Goal: Transaction & Acquisition: Purchase product/service

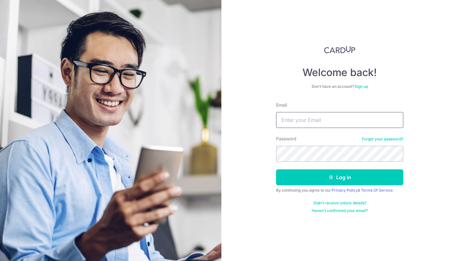
type input "[PERSON_NAME][EMAIL_ADDRESS][DOMAIN_NAME]"
click at [340, 177] on button "Log in" at bounding box center [339, 177] width 127 height 16
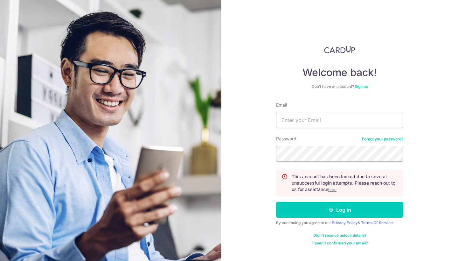
click at [335, 189] on u "here" at bounding box center [333, 189] width 8 height 5
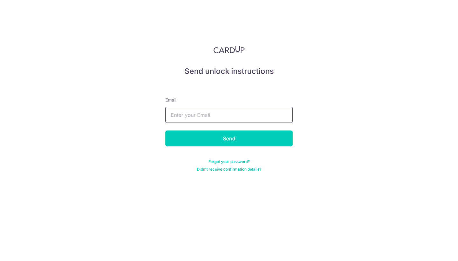
click at [228, 119] on input "text" at bounding box center [229, 115] width 127 height 16
type input "Gabriel"
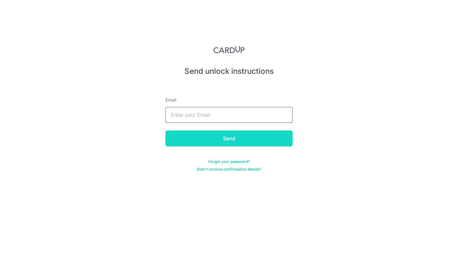
type input "[PERSON_NAME][EMAIL_ADDRESS][DOMAIN_NAME]"
click at [203, 136] on input "Send" at bounding box center [229, 139] width 127 height 16
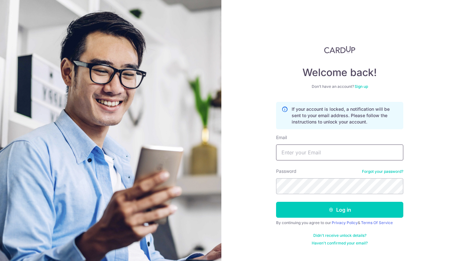
click at [312, 149] on input "Email" at bounding box center [339, 153] width 127 height 16
type input "[PERSON_NAME][EMAIL_ADDRESS][DOMAIN_NAME]"
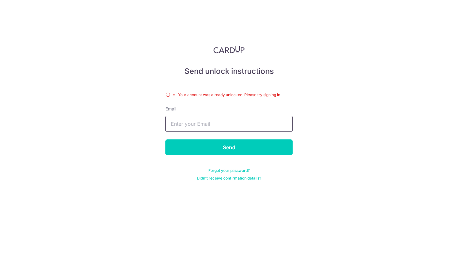
click at [243, 117] on input "text" at bounding box center [229, 124] width 127 height 16
type input "gabri"
type input "[PERSON_NAME][EMAIL_ADDRESS][DOMAIN_NAME]"
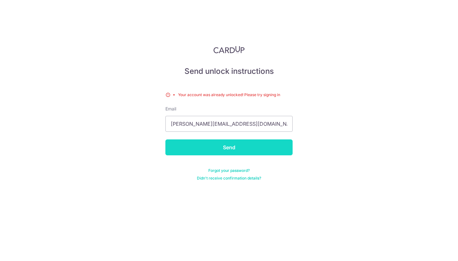
click at [231, 151] on input "Send" at bounding box center [229, 147] width 127 height 16
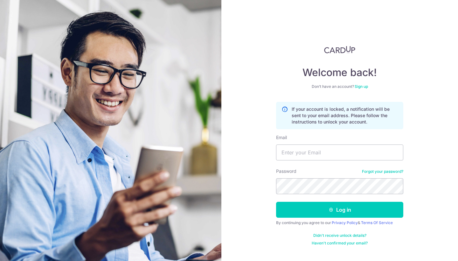
click at [254, 130] on div "Welcome back! Don’t have an account? Sign up If your account is locked, a notif…" at bounding box center [340, 130] width 237 height 261
click at [329, 151] on input "Email" at bounding box center [339, 153] width 127 height 16
click at [434, 139] on div "Welcome back! Don’t have an account? Sign up If your account is locked, a notif…" at bounding box center [340, 130] width 237 height 261
click at [359, 237] on link "Didn't receive unlock details?" at bounding box center [340, 235] width 53 height 5
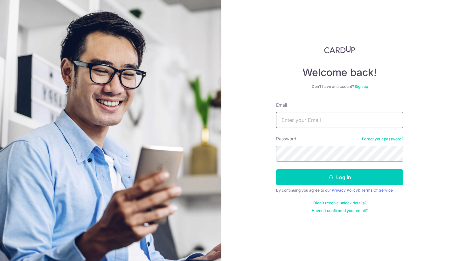
type input "[PERSON_NAME][EMAIL_ADDRESS][DOMAIN_NAME]"
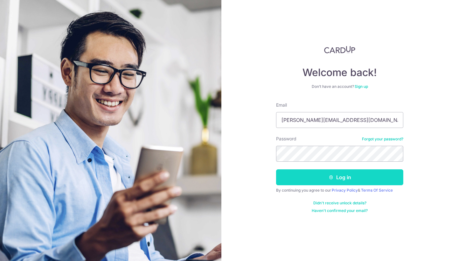
click at [311, 174] on button "Log in" at bounding box center [339, 177] width 127 height 16
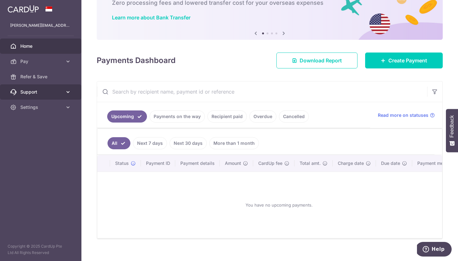
click at [60, 91] on span "Support" at bounding box center [41, 92] width 42 height 6
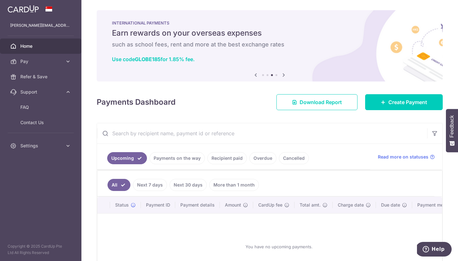
click at [256, 76] on icon at bounding box center [256, 75] width 8 height 8
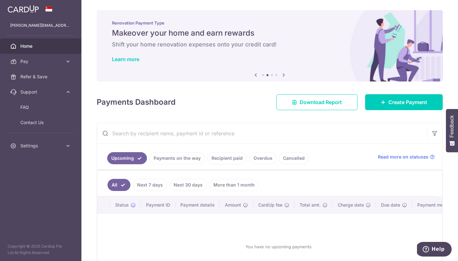
click at [281, 74] on icon at bounding box center [284, 75] width 8 height 8
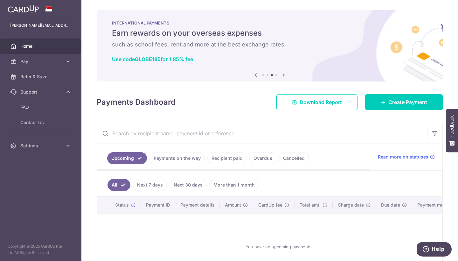
click at [281, 74] on icon at bounding box center [284, 75] width 8 height 8
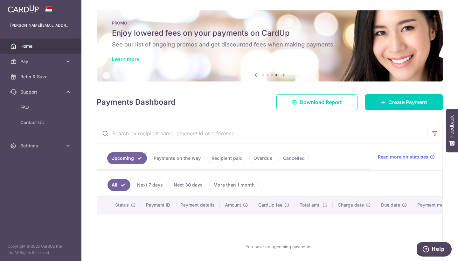
click at [282, 74] on icon at bounding box center [284, 75] width 8 height 8
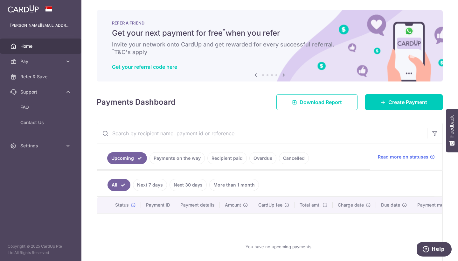
click at [282, 74] on icon at bounding box center [284, 75] width 8 height 8
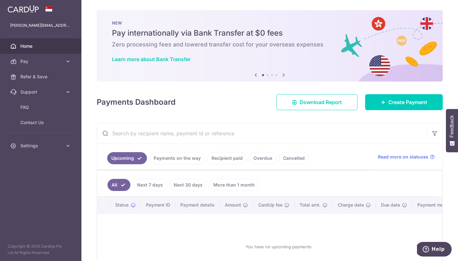
click at [255, 76] on icon at bounding box center [256, 75] width 8 height 8
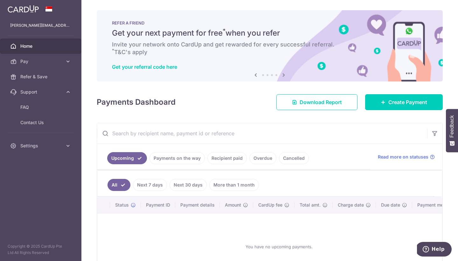
click at [283, 77] on icon at bounding box center [284, 75] width 8 height 8
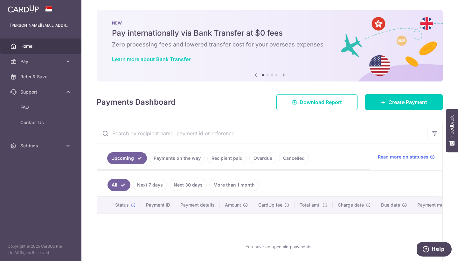
click at [283, 77] on icon at bounding box center [284, 75] width 8 height 8
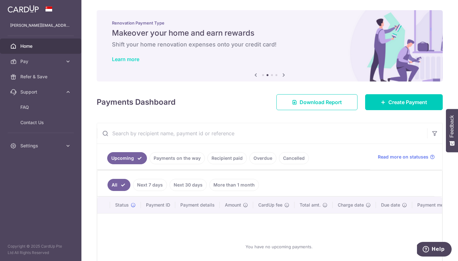
click at [116, 59] on link "Learn more" at bounding box center [125, 59] width 27 height 6
